Goal: Answer question/provide support

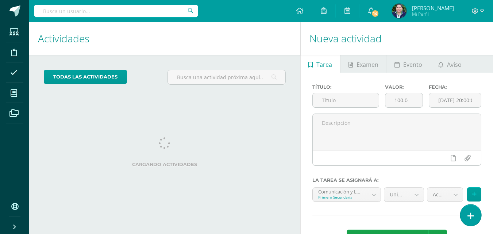
click at [472, 213] on icon at bounding box center [471, 216] width 7 height 8
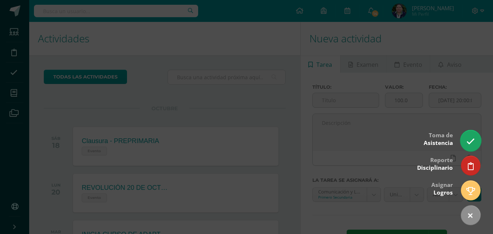
click at [467, 144] on icon at bounding box center [471, 141] width 8 height 8
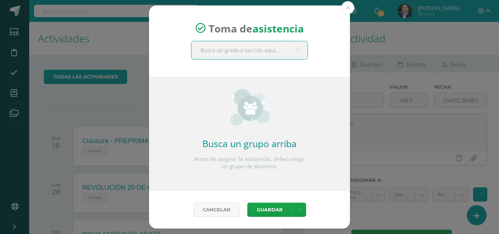
click at [261, 50] on input "text" at bounding box center [249, 50] width 116 height 18
type input "l"
type input "cuarto secundaria"
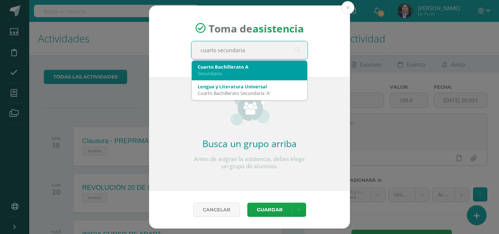
click at [224, 70] on div "Cuarto Bachillerato A" at bounding box center [250, 67] width 104 height 7
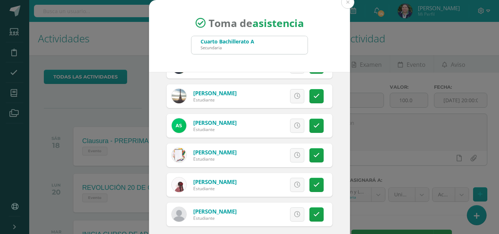
scroll to position [42, 0]
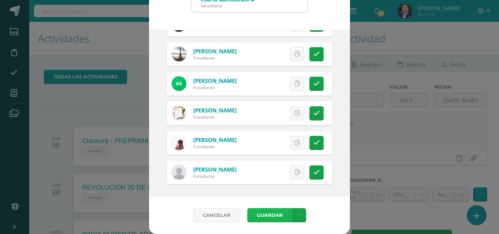
click at [263, 216] on button "Guardar" at bounding box center [269, 215] width 45 height 14
